Goal: Communication & Community: Answer question/provide support

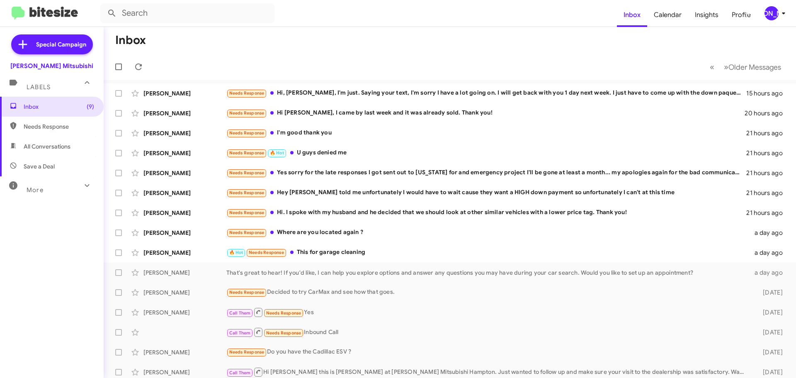
click at [775, 16] on div "[PERSON_NAME]" at bounding box center [772, 13] width 14 height 14
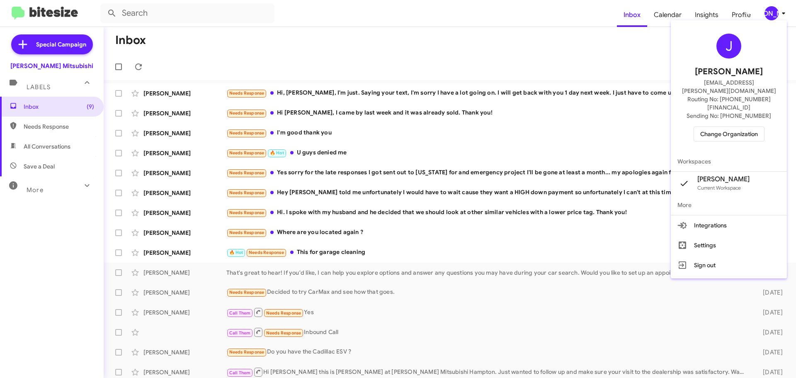
click at [327, 229] on div at bounding box center [398, 189] width 796 height 378
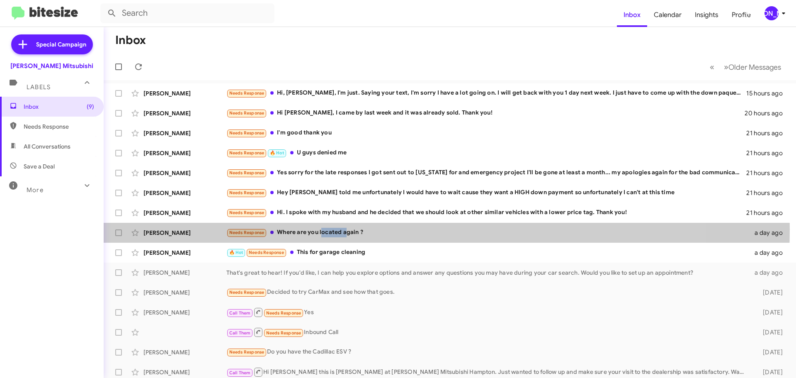
click at [327, 229] on div "Needs Response Where are you located again ?" at bounding box center [487, 233] width 523 height 10
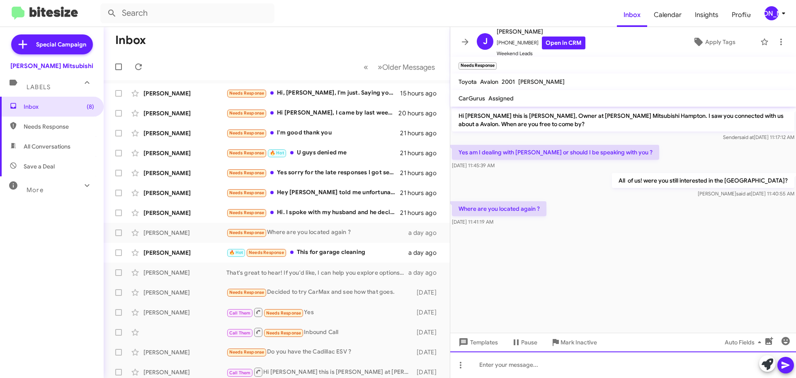
click at [528, 358] on div at bounding box center [623, 364] width 346 height 27
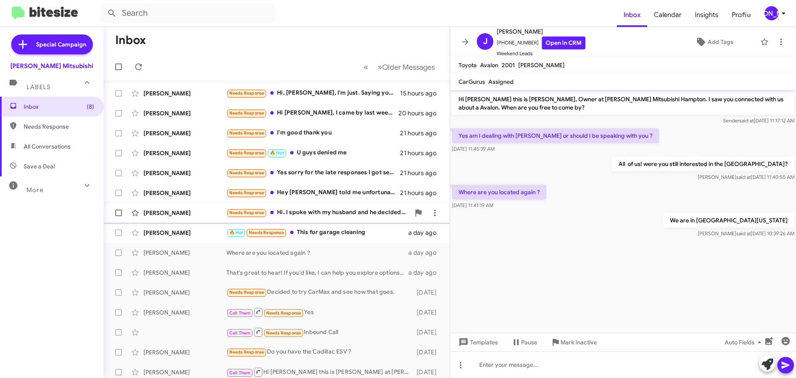
click at [313, 216] on div "Needs Response Hi. I spoke with my husband and he decided that we should look a…" at bounding box center [318, 213] width 184 height 10
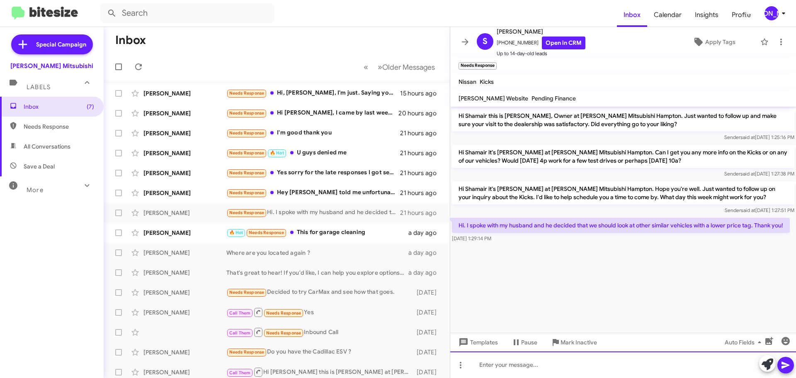
click at [516, 370] on div at bounding box center [623, 364] width 346 height 27
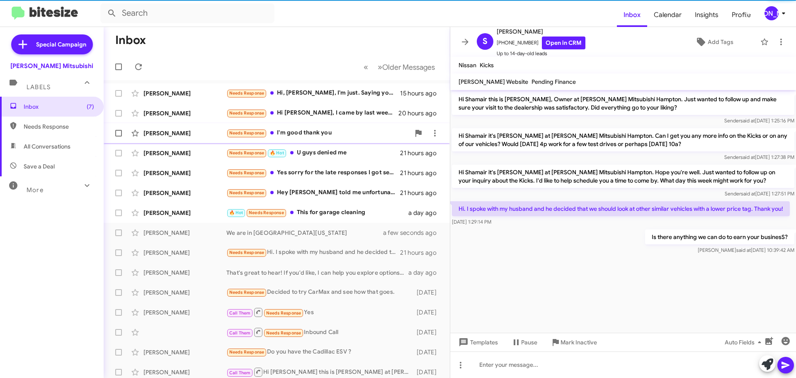
click at [294, 127] on div "[PERSON_NAME] Needs Response I'm good thank you 21 hours ago" at bounding box center [276, 133] width 333 height 17
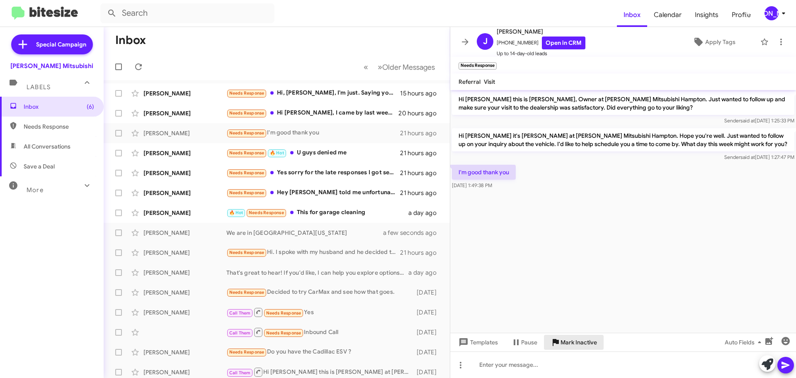
click at [578, 345] on span "Mark Inactive" at bounding box center [579, 342] width 36 height 15
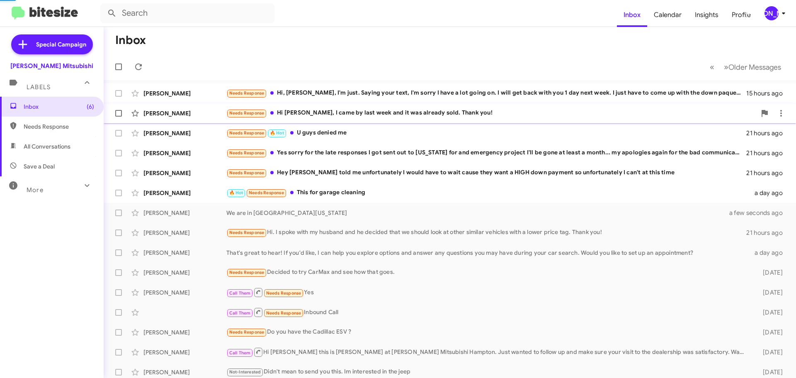
click at [358, 117] on div "Needs Response Hi [PERSON_NAME], I came by last week and it was already sold. T…" at bounding box center [491, 113] width 530 height 10
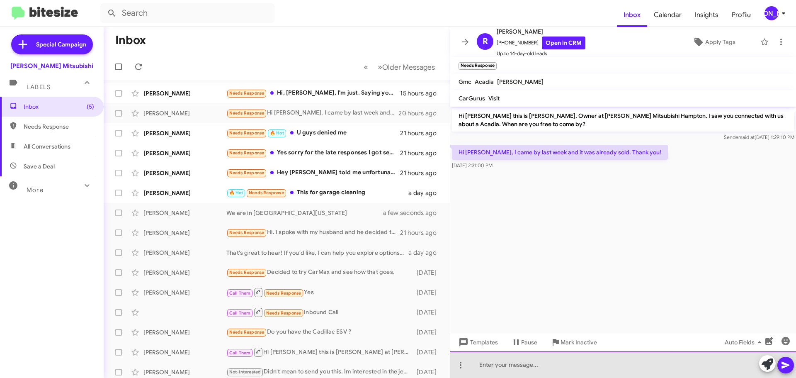
click at [576, 365] on div at bounding box center [623, 364] width 346 height 27
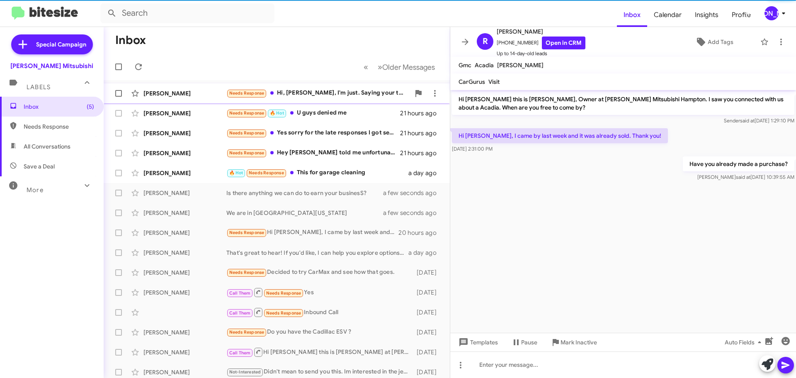
click at [314, 100] on div "[PERSON_NAME] Needs Response Hi, [PERSON_NAME], I'm just. Saying your text, I'm…" at bounding box center [276, 93] width 333 height 17
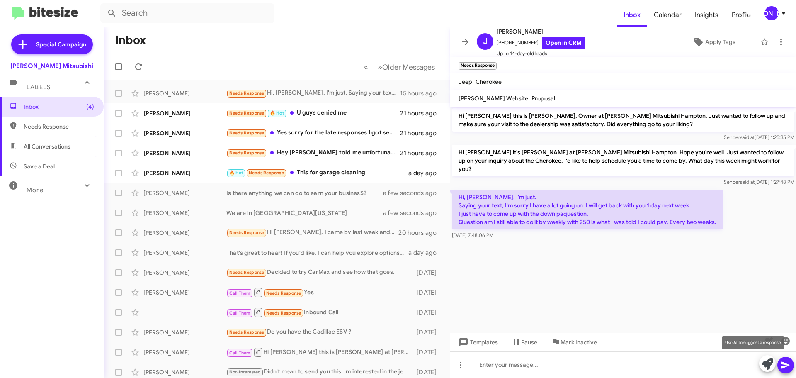
click at [770, 365] on icon at bounding box center [768, 364] width 12 height 12
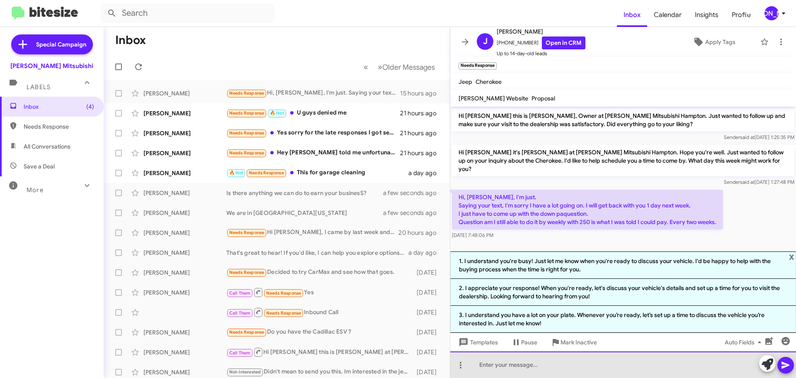
click at [513, 362] on div at bounding box center [623, 364] width 346 height 27
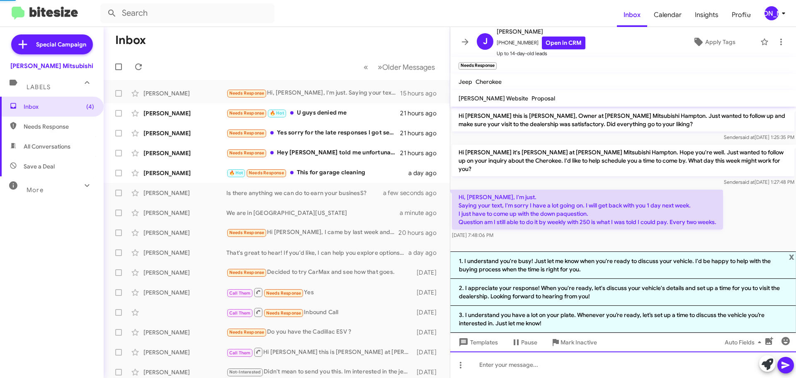
scroll to position [18, 0]
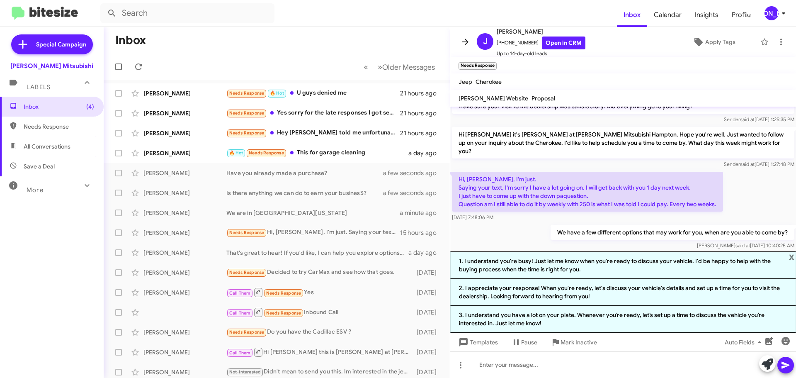
click at [469, 44] on icon at bounding box center [465, 42] width 10 height 10
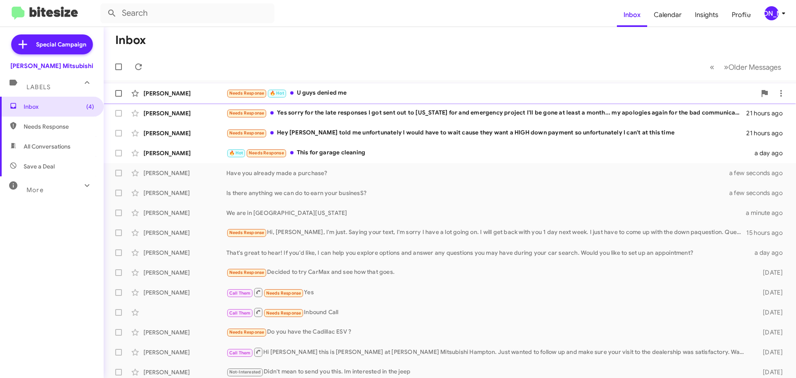
click at [377, 90] on div "Needs Response 🔥 Hot U guys denied me" at bounding box center [491, 93] width 530 height 10
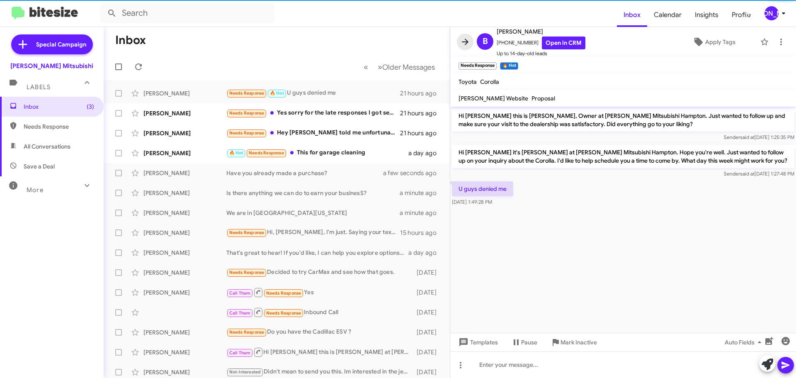
click at [458, 42] on span at bounding box center [465, 42] width 17 height 10
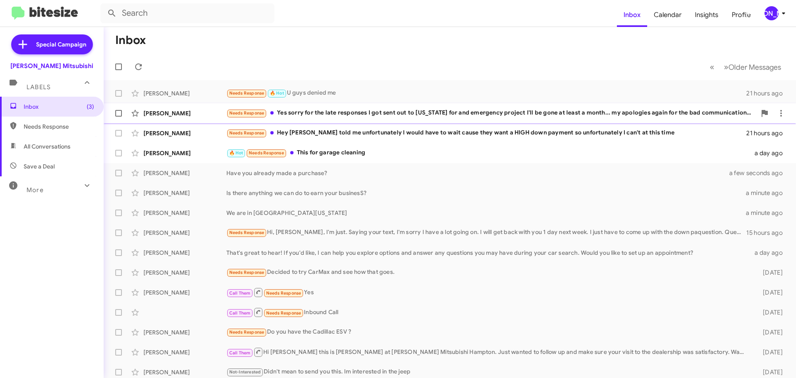
click at [407, 118] on div "Needs Response Yes sorry for the late responses I got sent out to [US_STATE] fo…" at bounding box center [491, 113] width 530 height 10
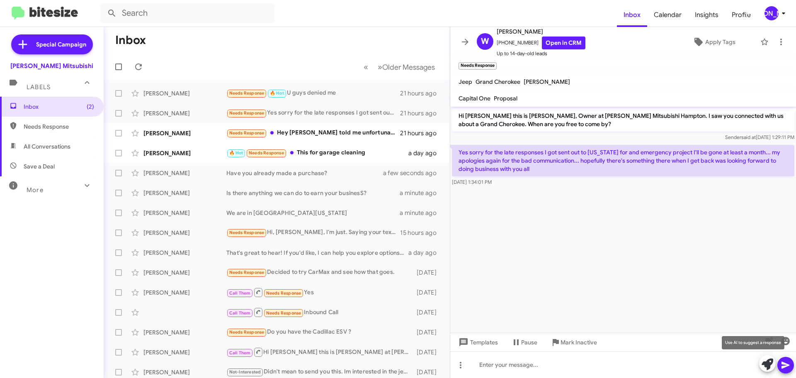
click at [763, 364] on icon at bounding box center [768, 364] width 12 height 12
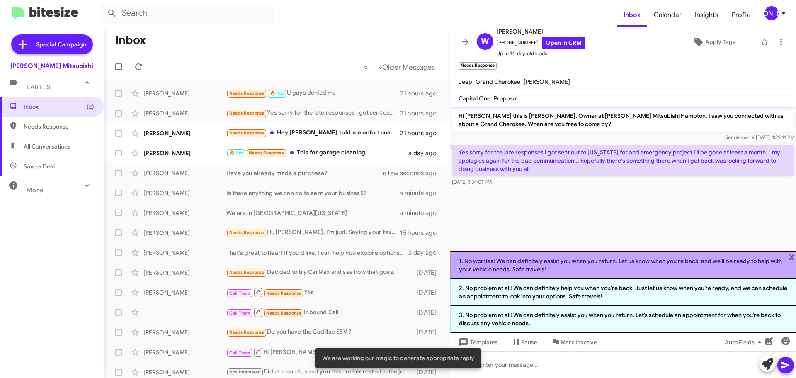
click at [573, 274] on li "1. No worries! We can definitely assist you when you return. Let us know when y…" at bounding box center [623, 264] width 346 height 27
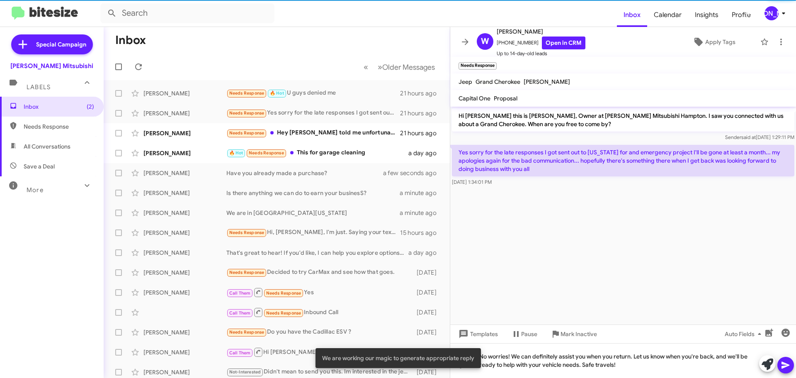
click at [787, 366] on icon at bounding box center [786, 365] width 10 height 10
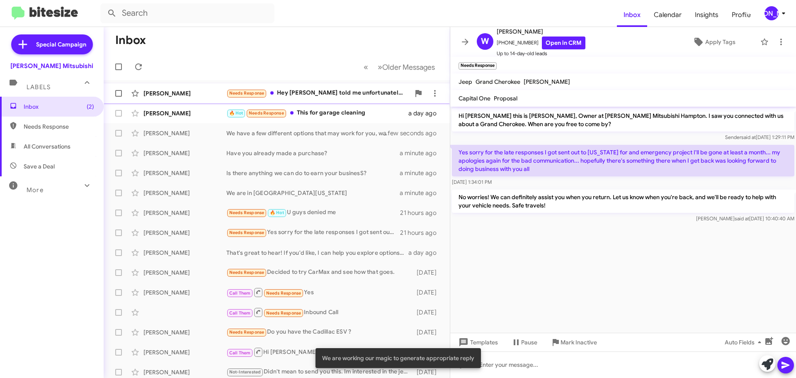
click at [355, 91] on div "Needs Response Hey [PERSON_NAME] told me unfortunately I would have to wait cau…" at bounding box center [318, 93] width 184 height 10
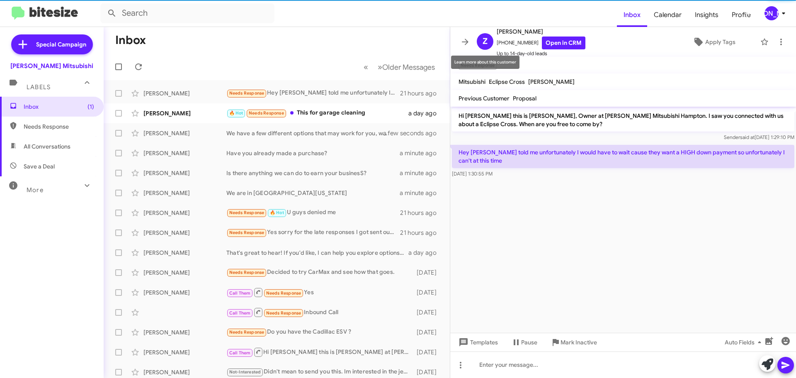
click at [464, 50] on mat-tooltip-component "Learn more about this customer" at bounding box center [485, 62] width 80 height 25
click at [464, 46] on icon at bounding box center [465, 42] width 10 height 10
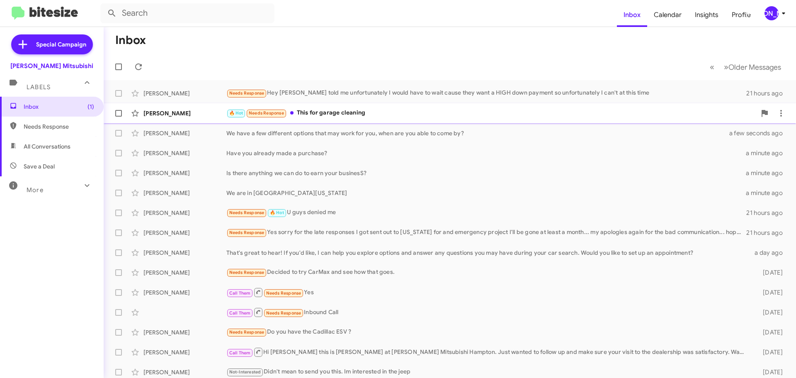
click at [309, 113] on div "🔥 Hot Needs Response This for garage cleaning" at bounding box center [491, 113] width 530 height 10
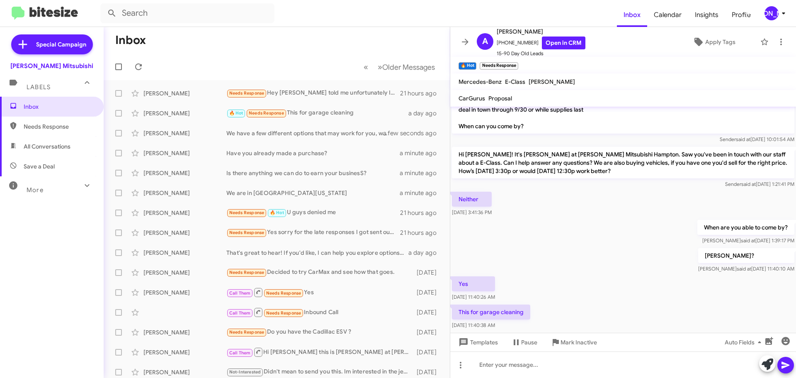
scroll to position [179, 0]
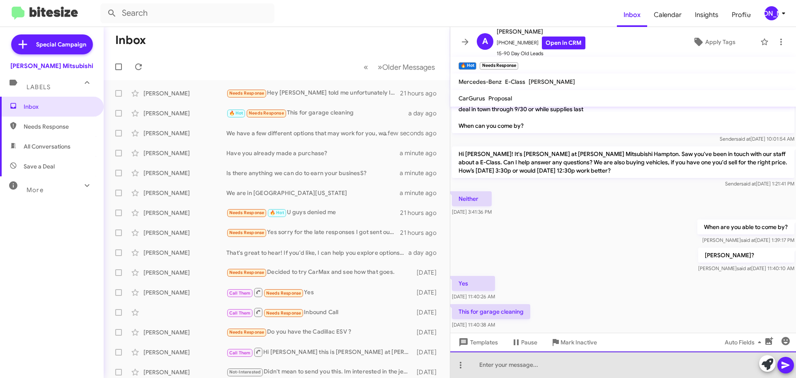
click at [524, 352] on div at bounding box center [623, 364] width 346 height 27
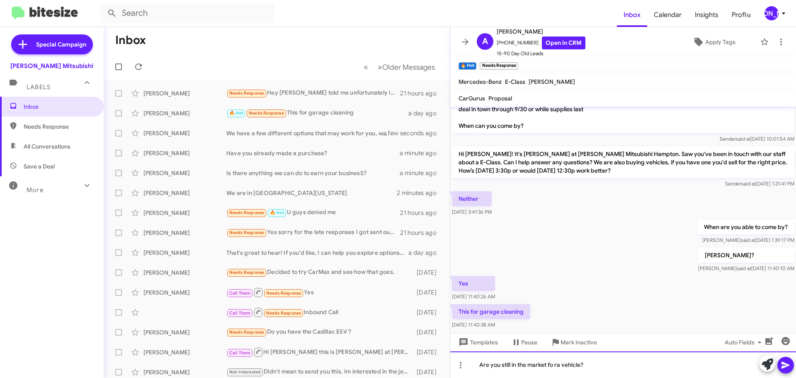
click at [554, 366] on div "Are you still in the market fo ra vehicle?" at bounding box center [623, 364] width 346 height 27
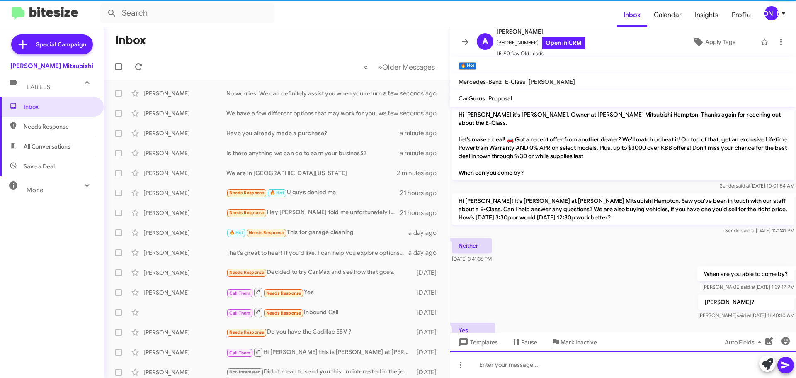
scroll to position [209, 0]
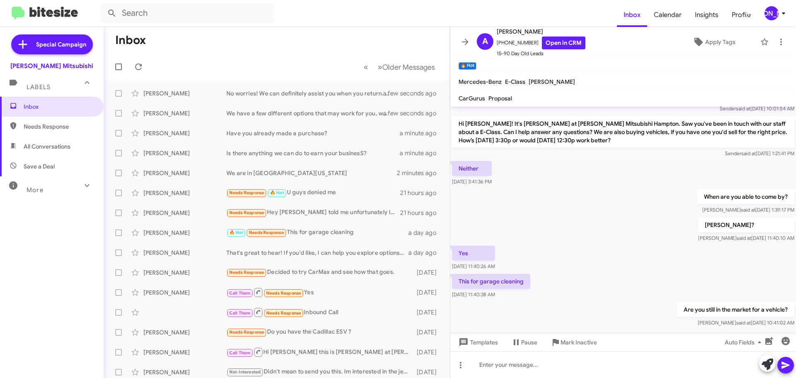
drag, startPoint x: 462, startPoint y: 41, endPoint x: 516, endPoint y: 29, distance: 55.2
click at [462, 41] on icon at bounding box center [465, 42] width 10 height 10
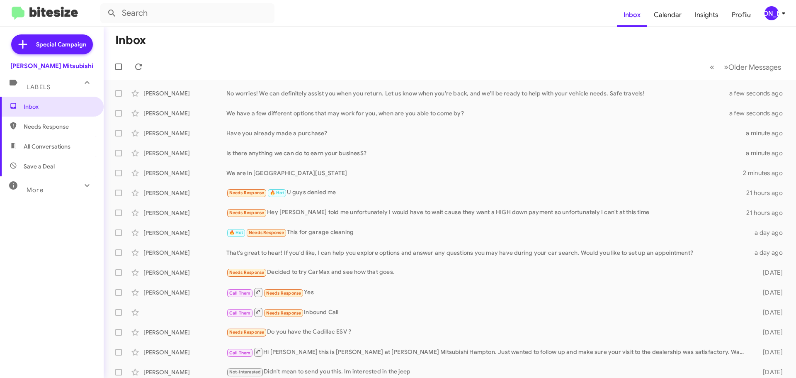
click at [775, 16] on div "[PERSON_NAME]" at bounding box center [772, 13] width 14 height 14
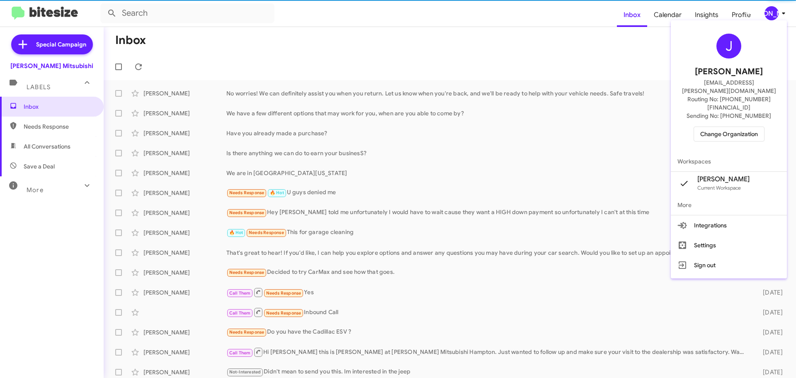
click at [734, 127] on span "Change Organization" at bounding box center [729, 134] width 58 height 14
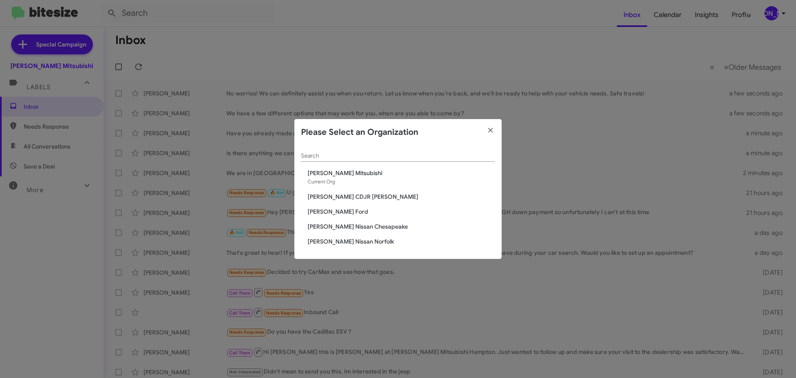
click at [373, 194] on span "[PERSON_NAME] CDJR [PERSON_NAME]" at bounding box center [401, 196] width 187 height 8
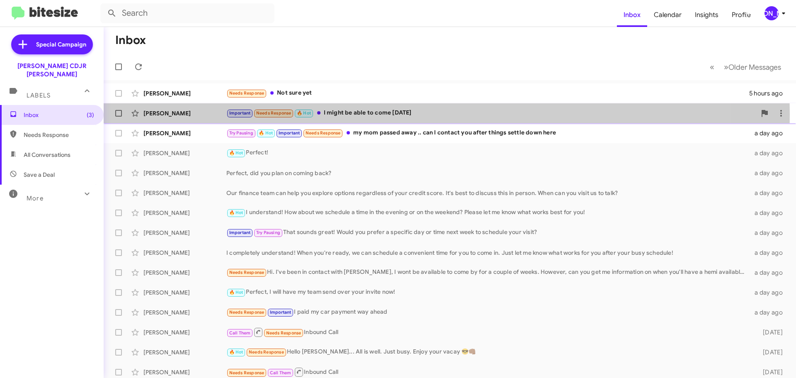
click at [234, 114] on span "Important" at bounding box center [240, 112] width 22 height 5
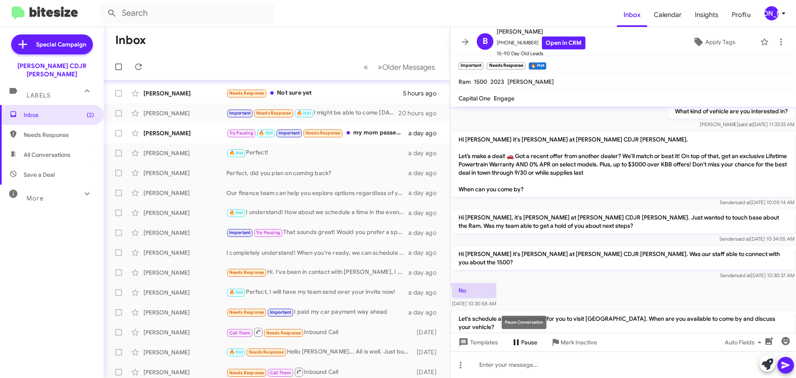
scroll to position [104, 0]
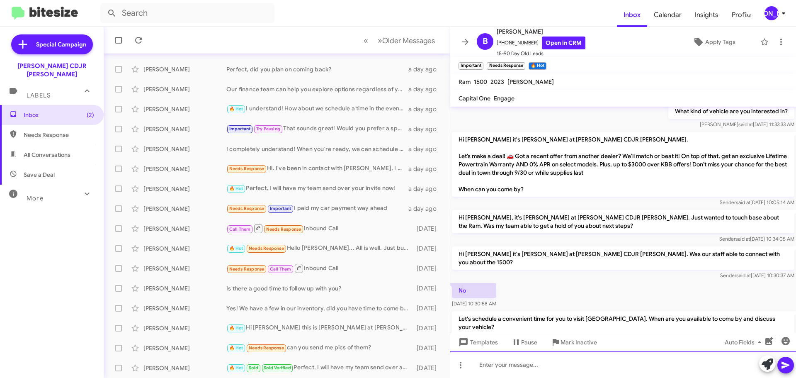
click at [584, 359] on div at bounding box center [623, 364] width 346 height 27
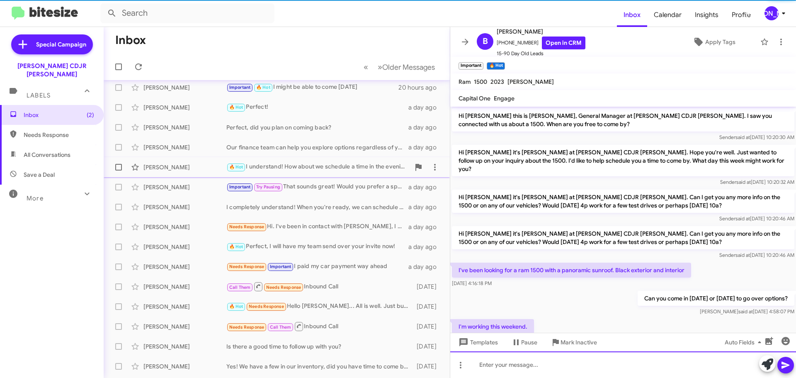
scroll to position [0, 0]
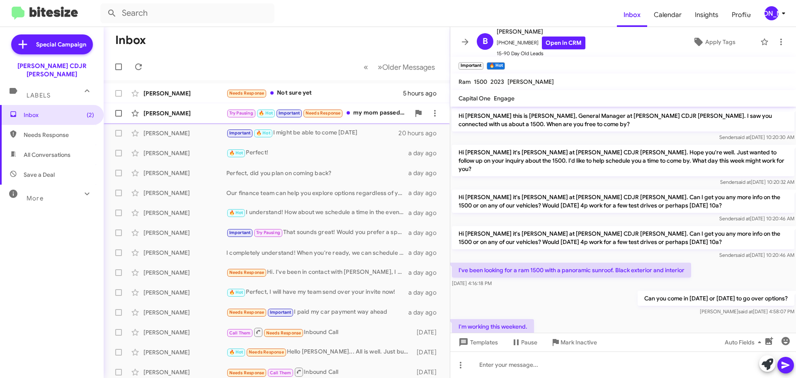
click at [350, 115] on div "Try Pausing 🔥 Hot Important Needs Response my mom passed away .. can I contact …" at bounding box center [318, 113] width 184 height 10
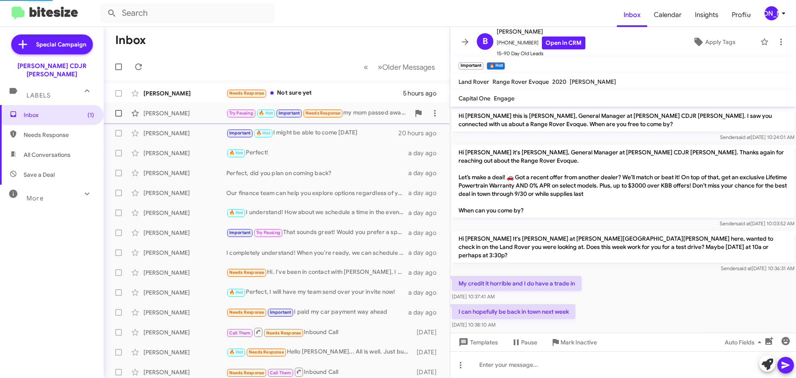
scroll to position [182, 0]
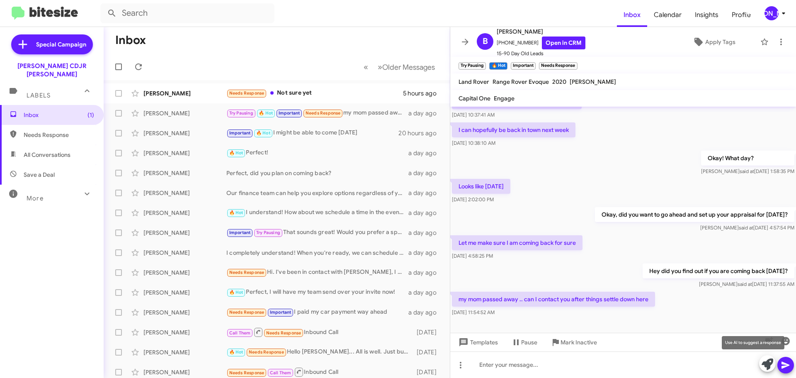
click at [764, 368] on icon at bounding box center [768, 364] width 12 height 12
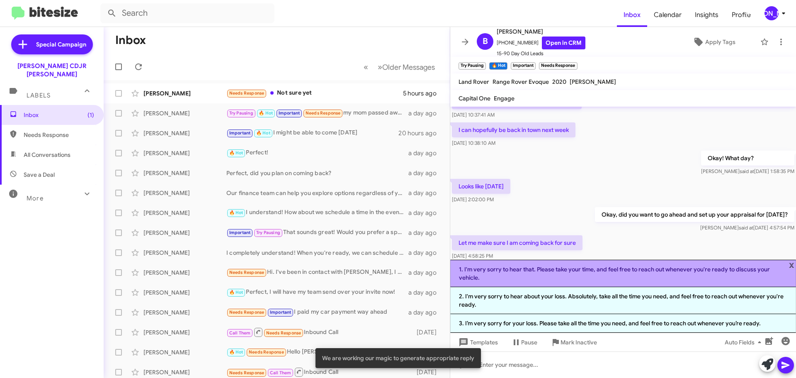
click at [559, 280] on li "1. I'm very sorry to hear that. Please take your time, and feel free to reach o…" at bounding box center [623, 273] width 346 height 27
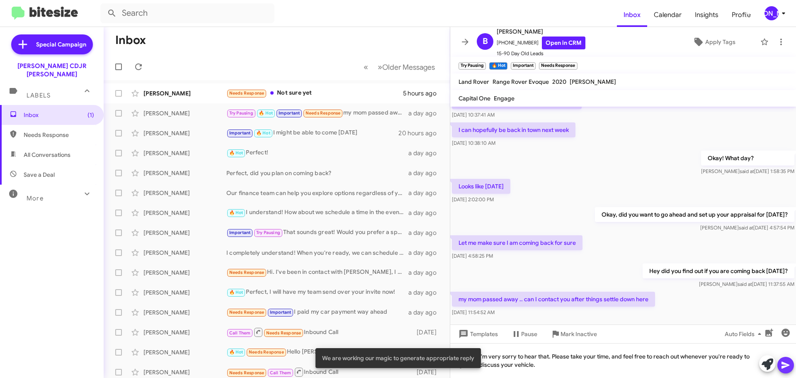
click at [786, 363] on icon at bounding box center [786, 365] width 10 height 10
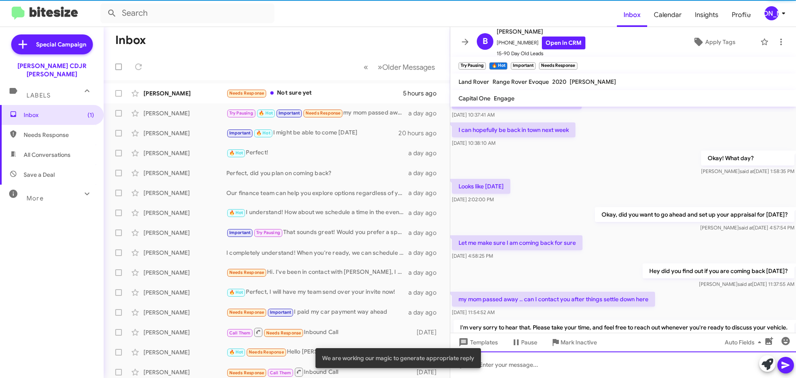
scroll to position [0, 0]
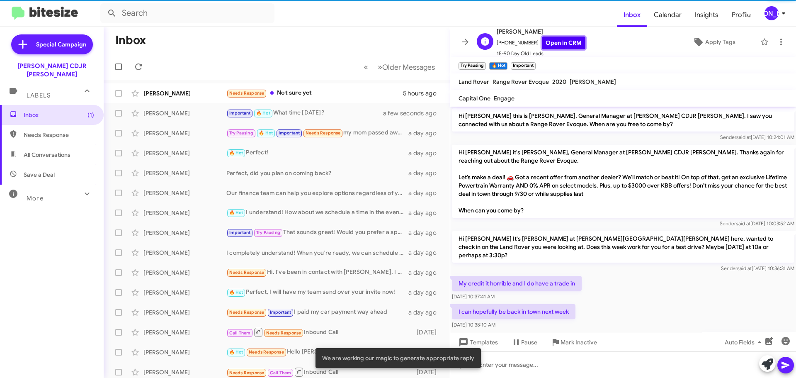
click at [549, 38] on link "Open in CRM" at bounding box center [564, 42] width 44 height 13
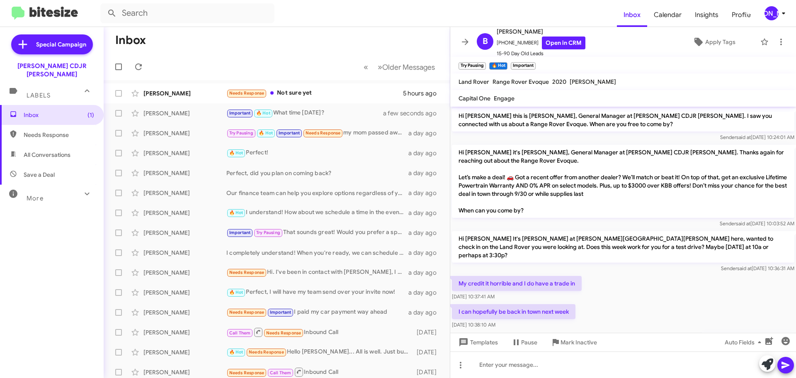
drag, startPoint x: 468, startPoint y: 39, endPoint x: 448, endPoint y: 46, distance: 21.1
click at [468, 39] on icon at bounding box center [465, 42] width 10 height 10
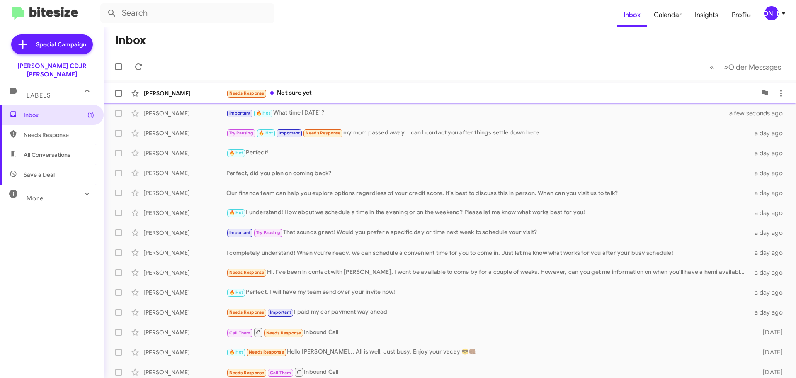
click at [339, 94] on div "Needs Response Not sure yet" at bounding box center [491, 93] width 530 height 10
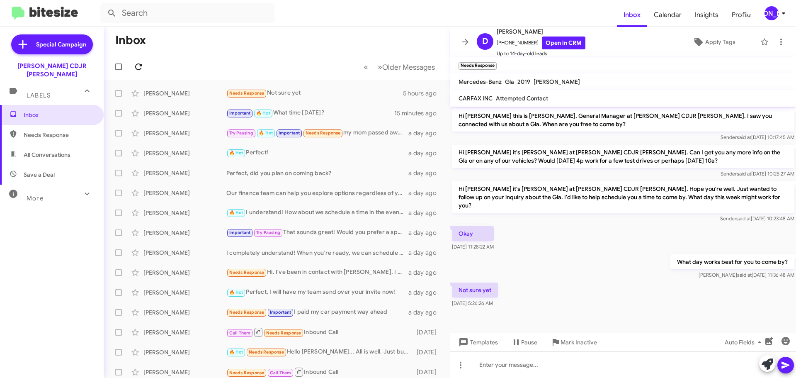
click at [144, 69] on span at bounding box center [138, 67] width 17 height 10
click at [467, 40] on icon at bounding box center [465, 42] width 10 height 10
